Goal: Task Accomplishment & Management: Use online tool/utility

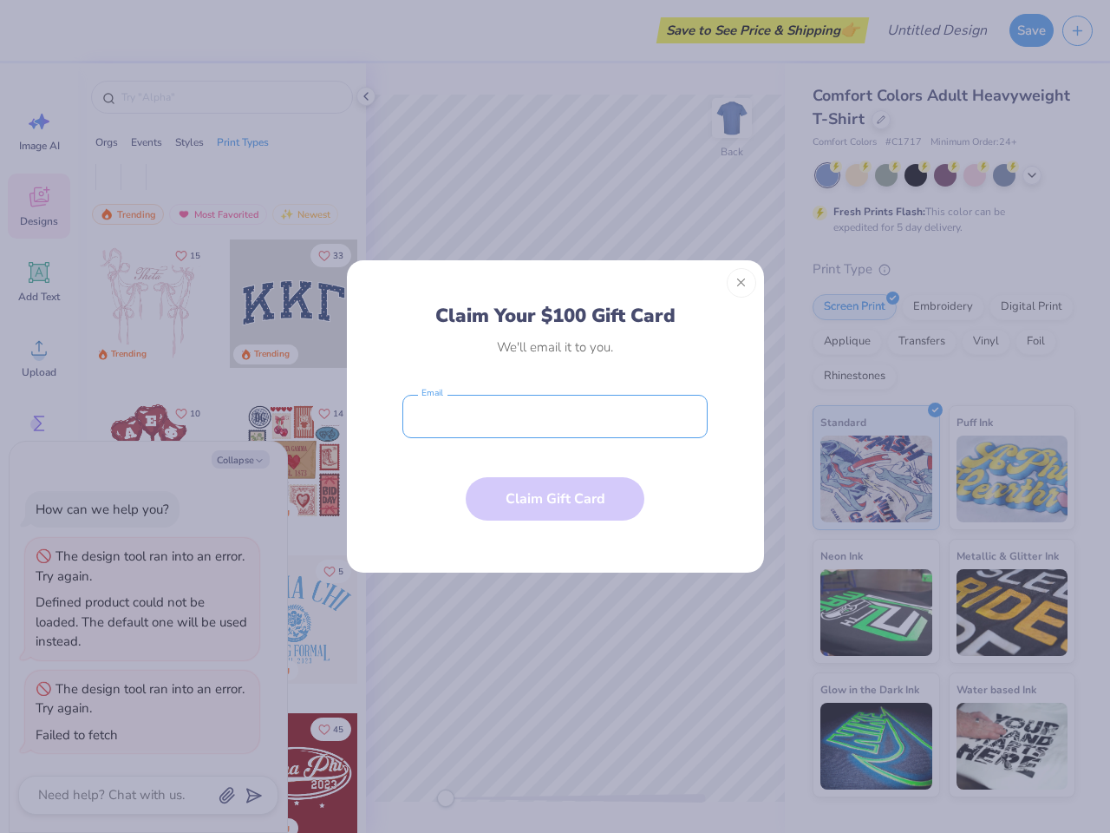
type textarea "x"
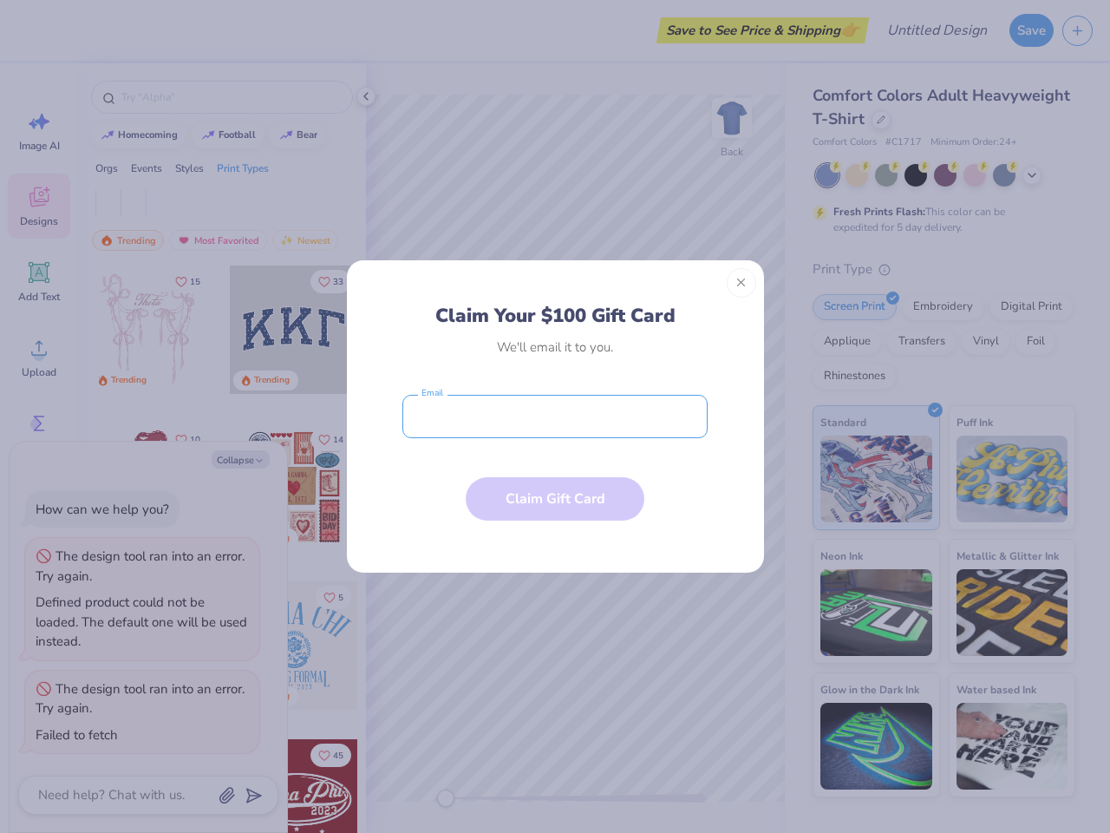
click at [555, 416] on input "email" at bounding box center [554, 416] width 305 height 43
click at [742, 283] on button "Close" at bounding box center [741, 282] width 29 height 29
